Goal: Check status: Verify the current state of an ongoing process or item

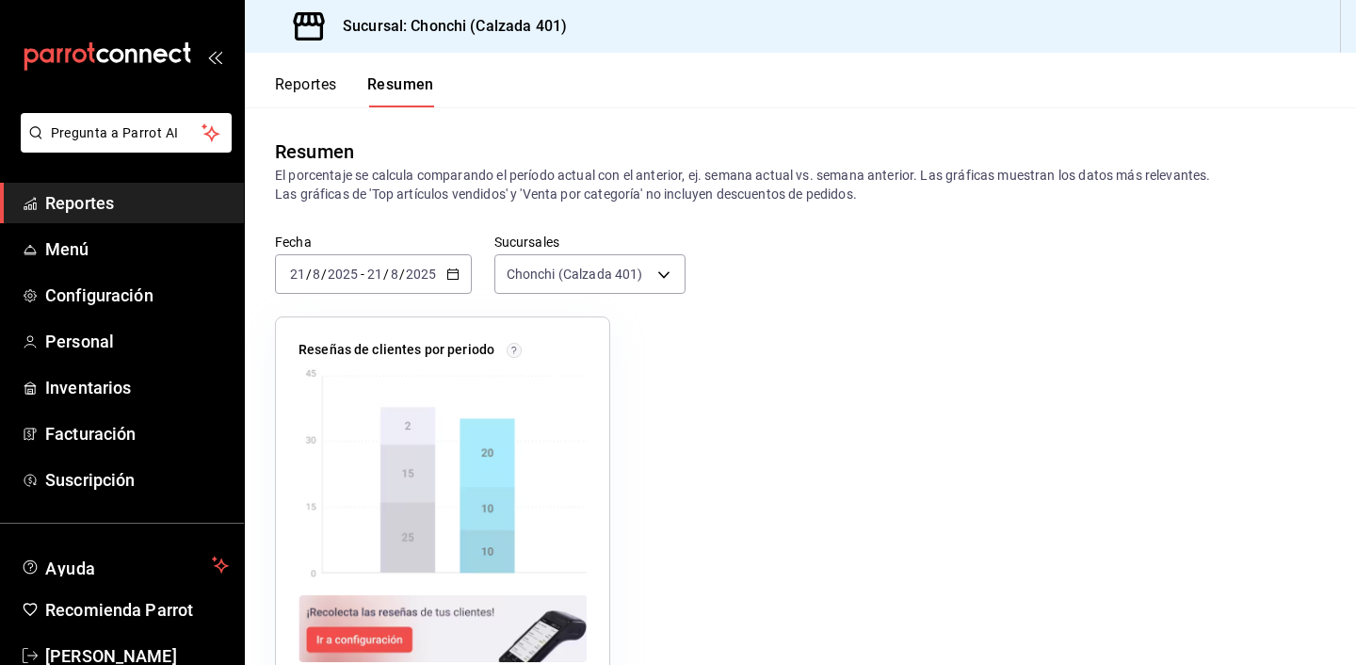
click at [154, 188] on link "Reportes" at bounding box center [122, 203] width 244 height 41
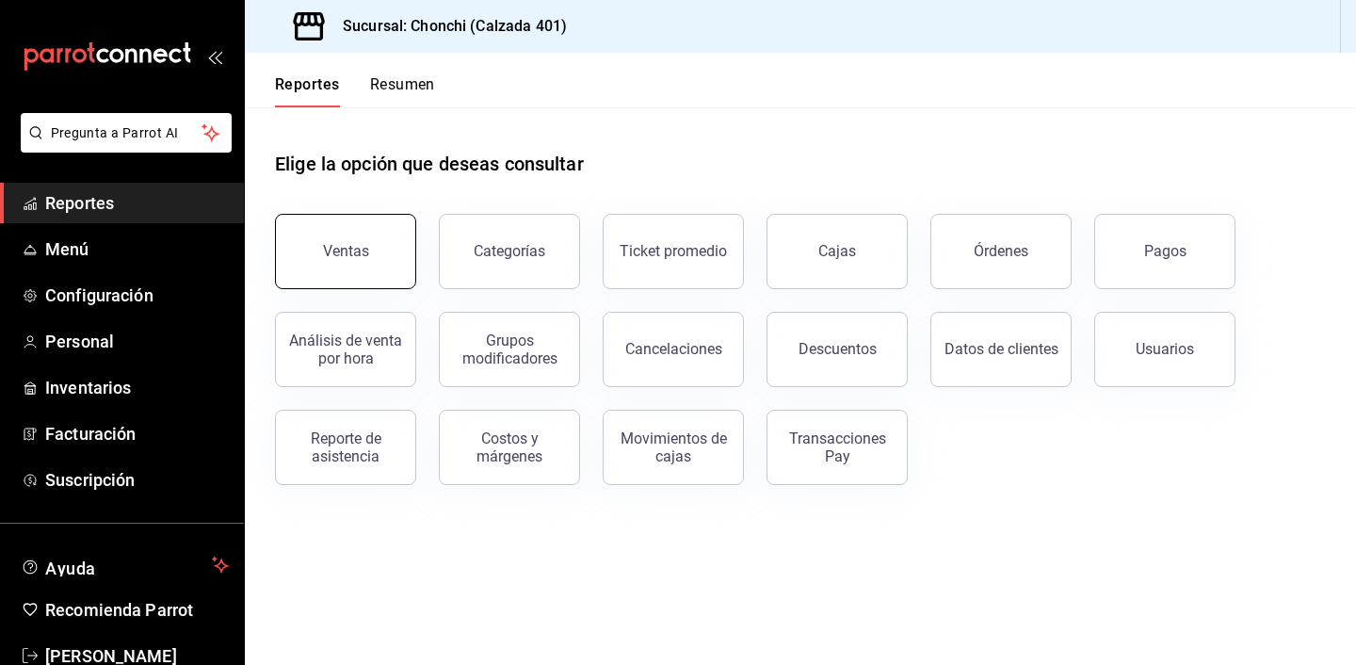
click at [317, 253] on button "Ventas" at bounding box center [345, 251] width 141 height 75
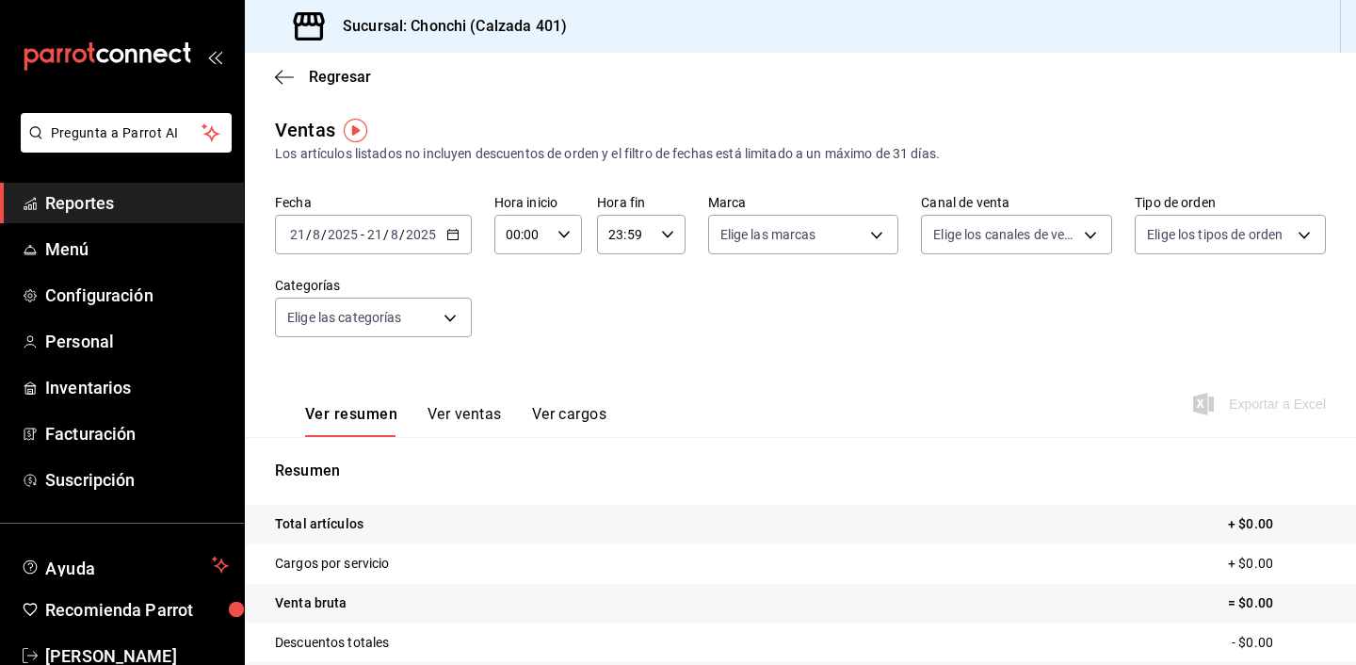
click at [457, 235] on icon "button" at bounding box center [452, 234] width 13 height 13
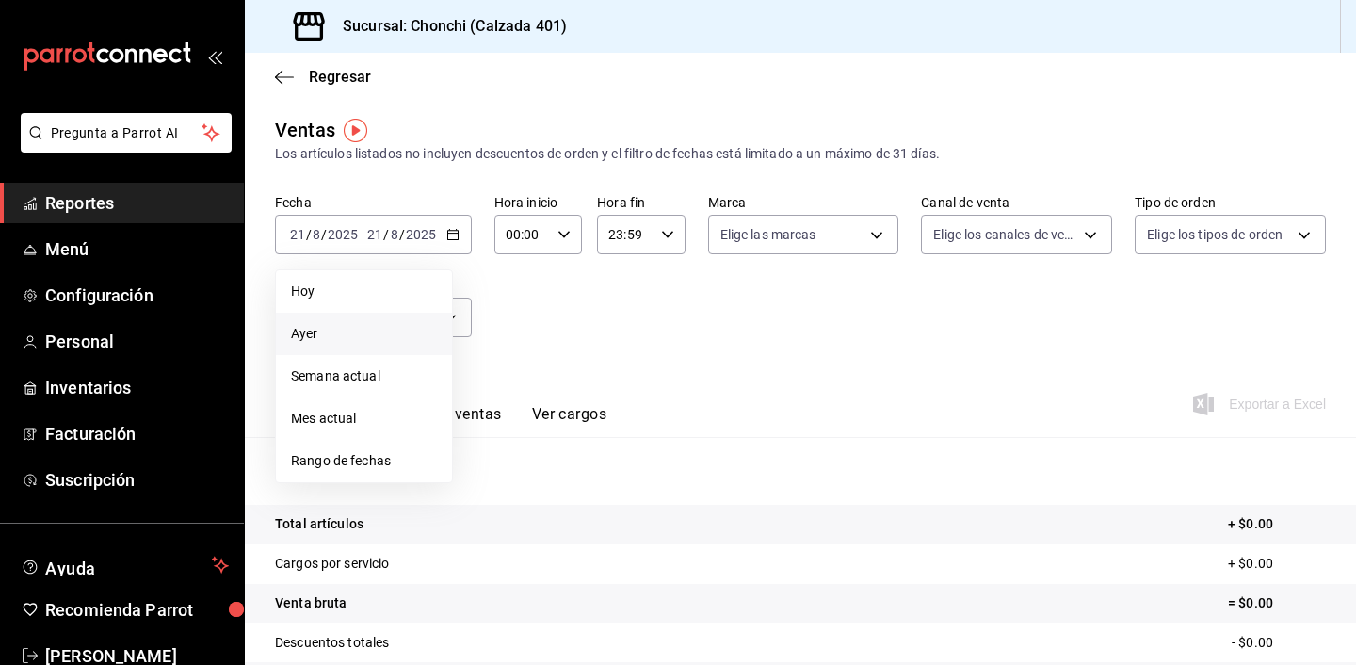
click at [374, 332] on span "Ayer" at bounding box center [364, 334] width 146 height 20
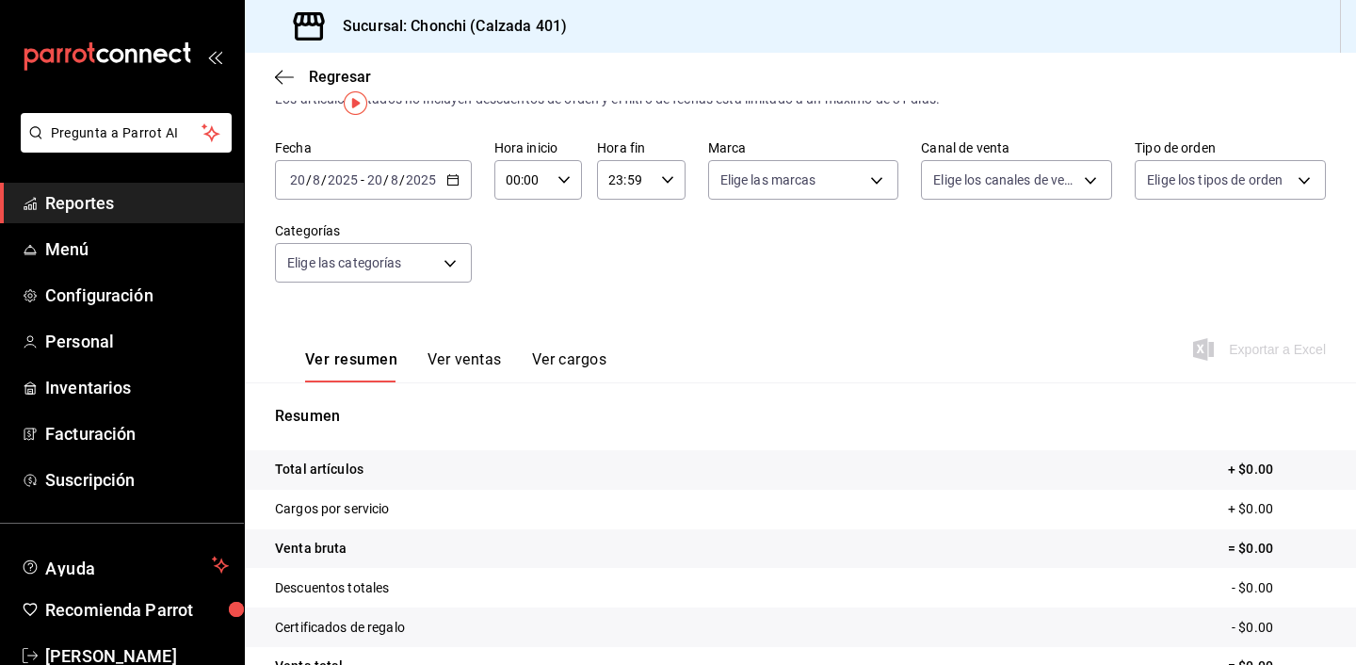
scroll to position [22, 0]
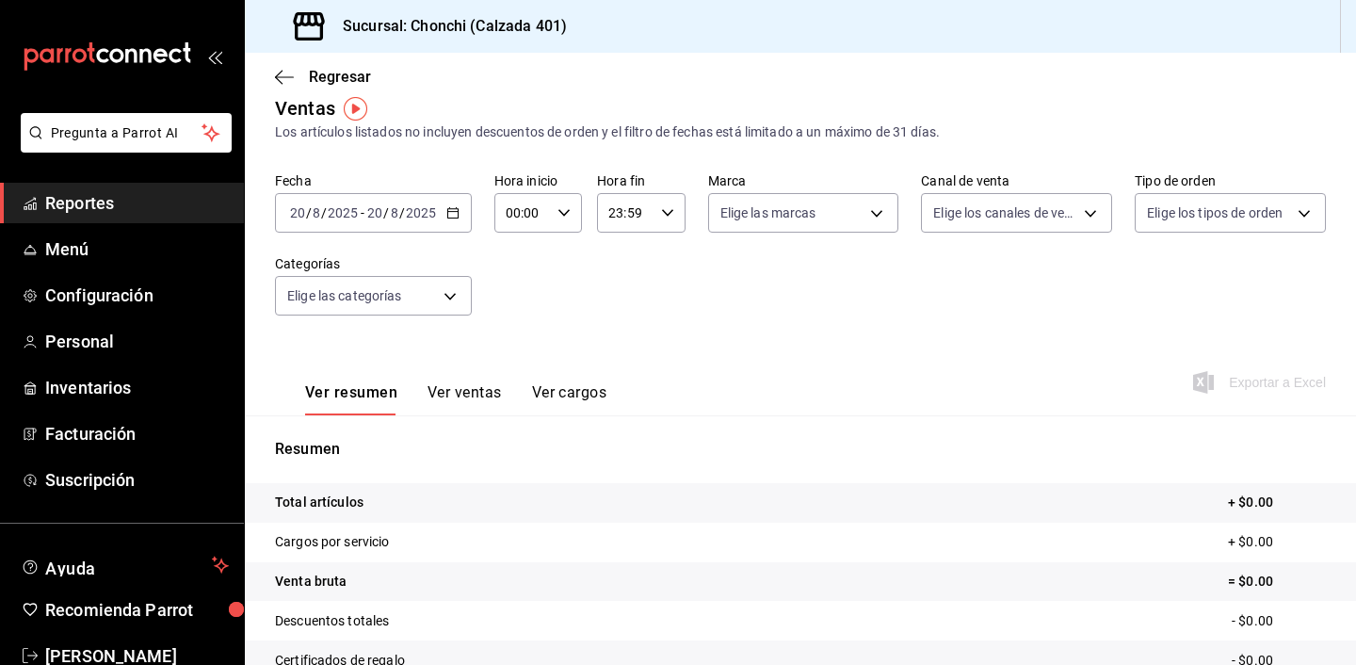
click at [460, 193] on div "[DATE] [DATE] - [DATE] [DATE]" at bounding box center [373, 213] width 197 height 40
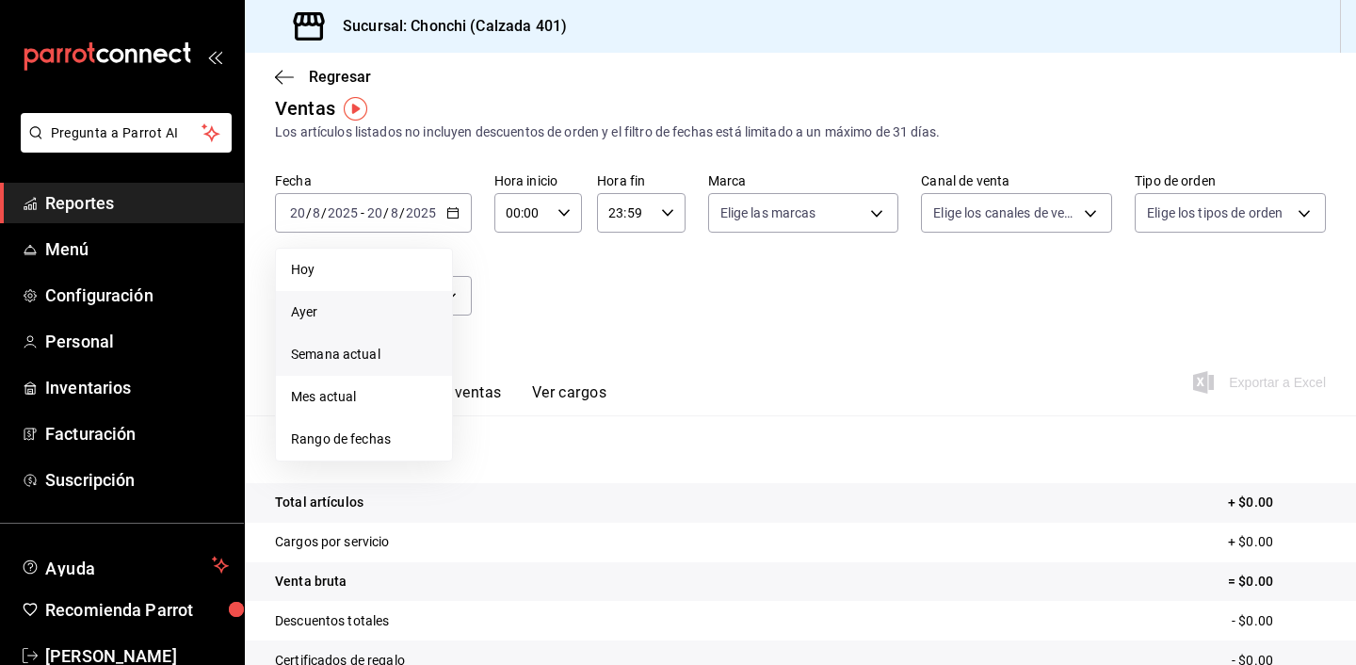
click at [373, 354] on span "Semana actual" at bounding box center [364, 355] width 146 height 20
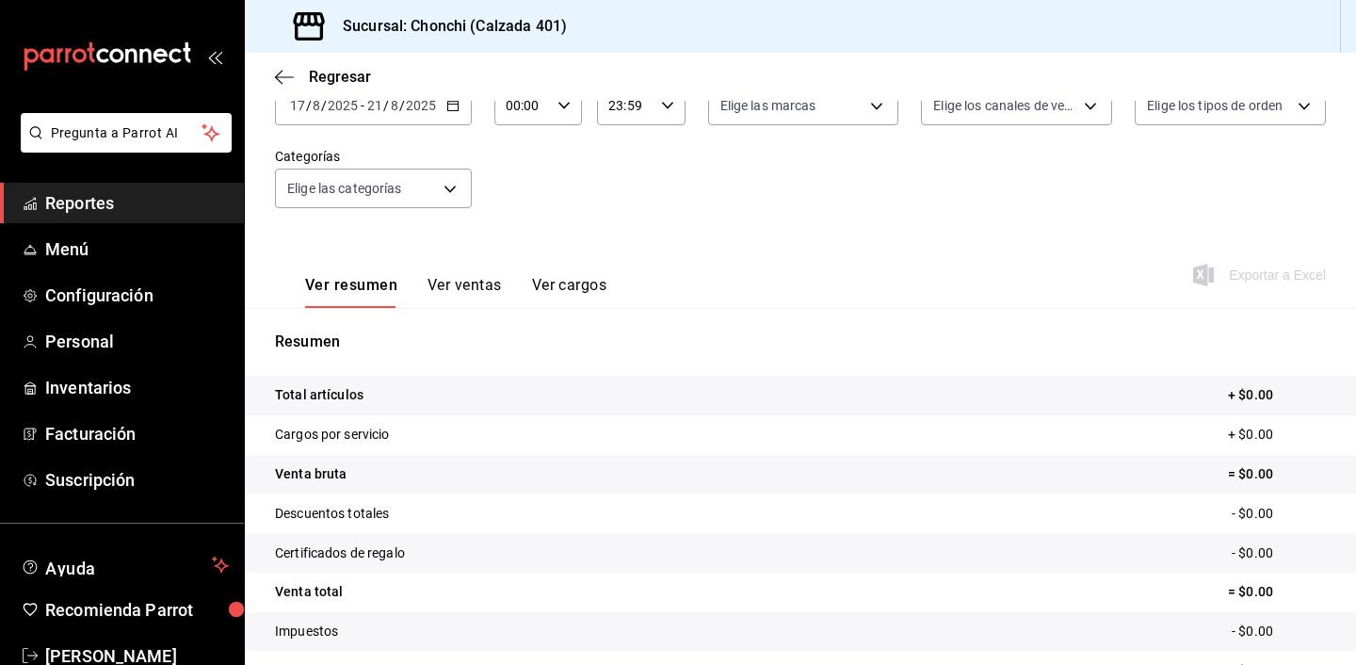
scroll to position [117, 0]
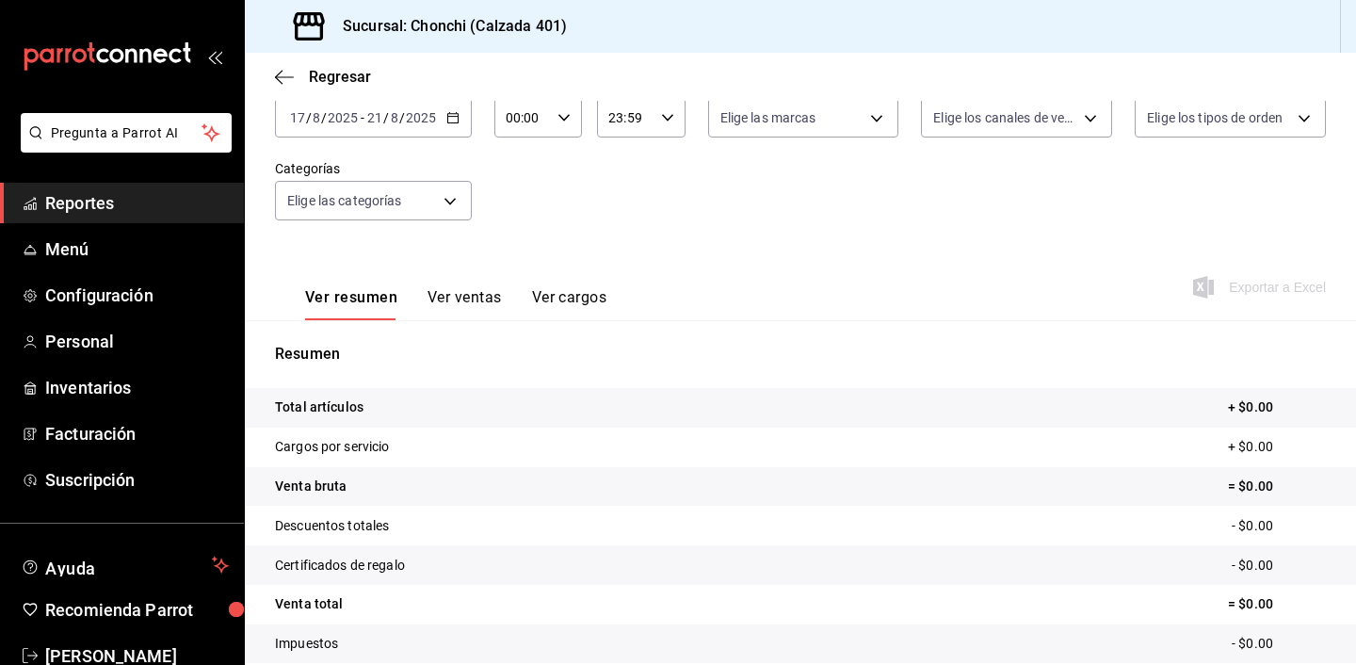
click at [460, 115] on div "[DATE] [DATE] - [DATE] [DATE]" at bounding box center [373, 118] width 197 height 40
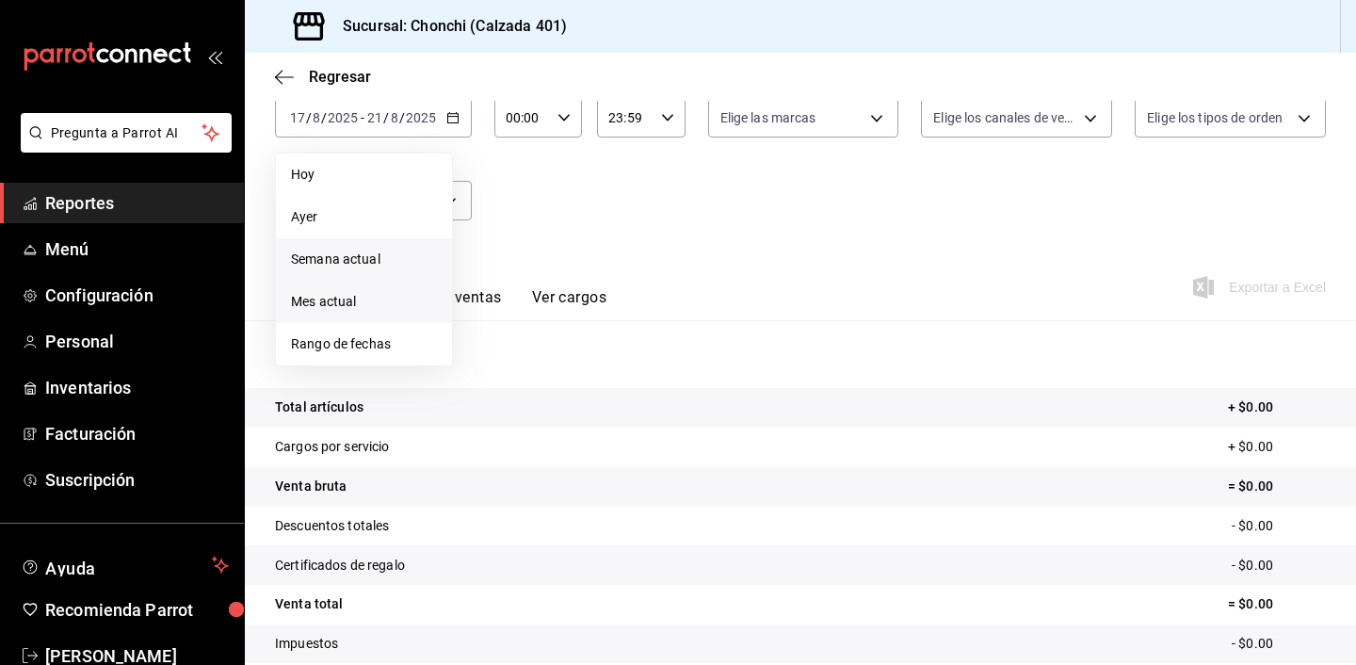
click at [408, 292] on span "Mes actual" at bounding box center [364, 302] width 146 height 20
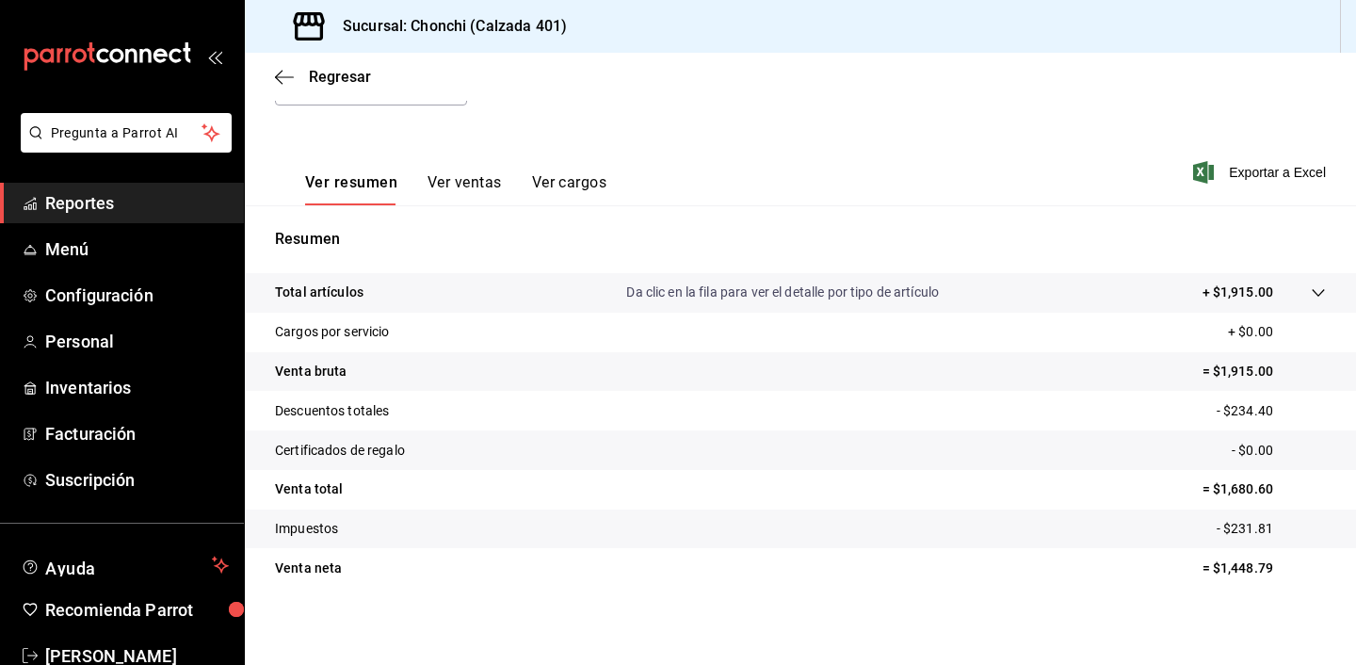
scroll to position [237, 0]
